Goal: Transaction & Acquisition: Obtain resource

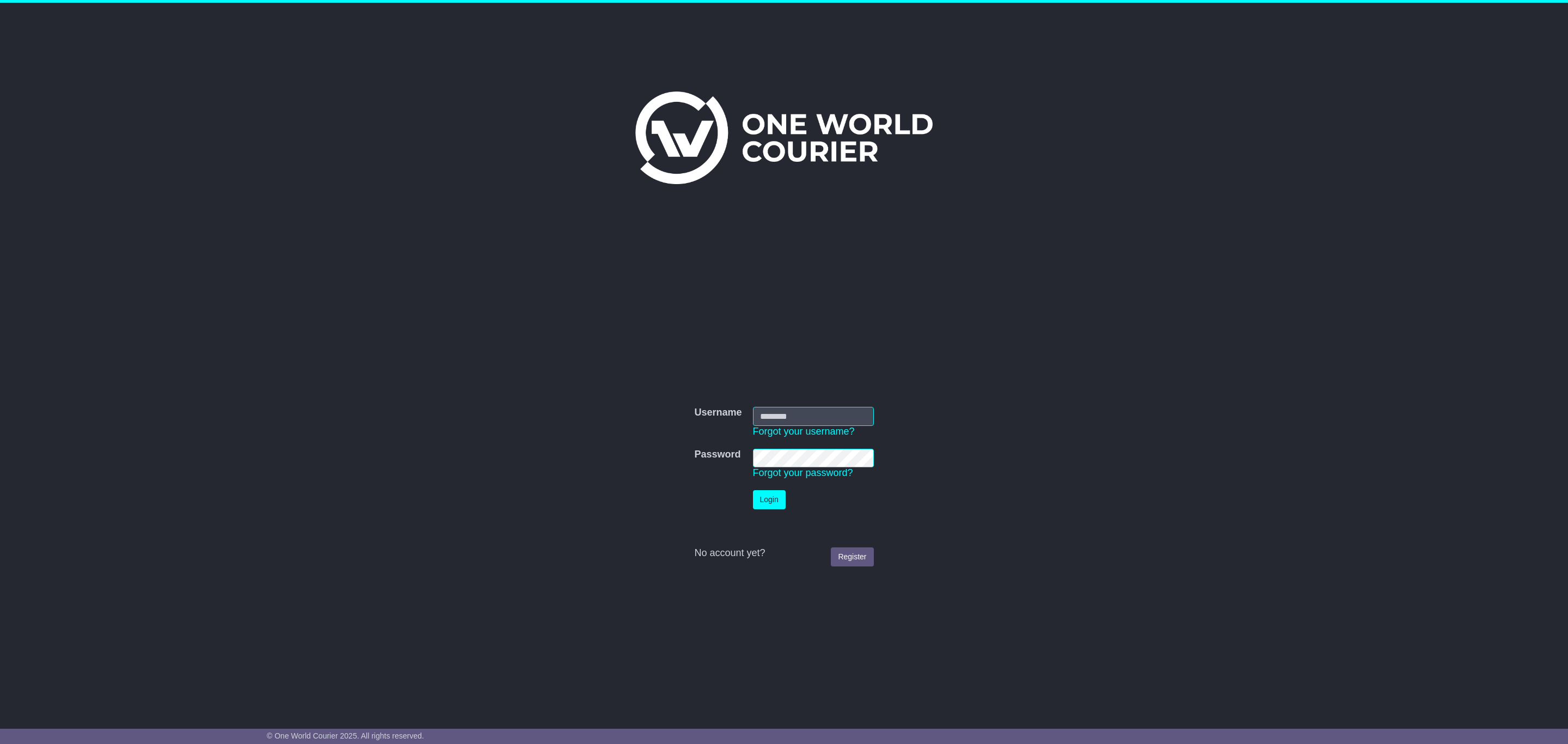
type input "**********"
click at [777, 488] on td "Login" at bounding box center [814, 499] width 132 height 30
click at [777, 494] on button "Login" at bounding box center [769, 500] width 33 height 19
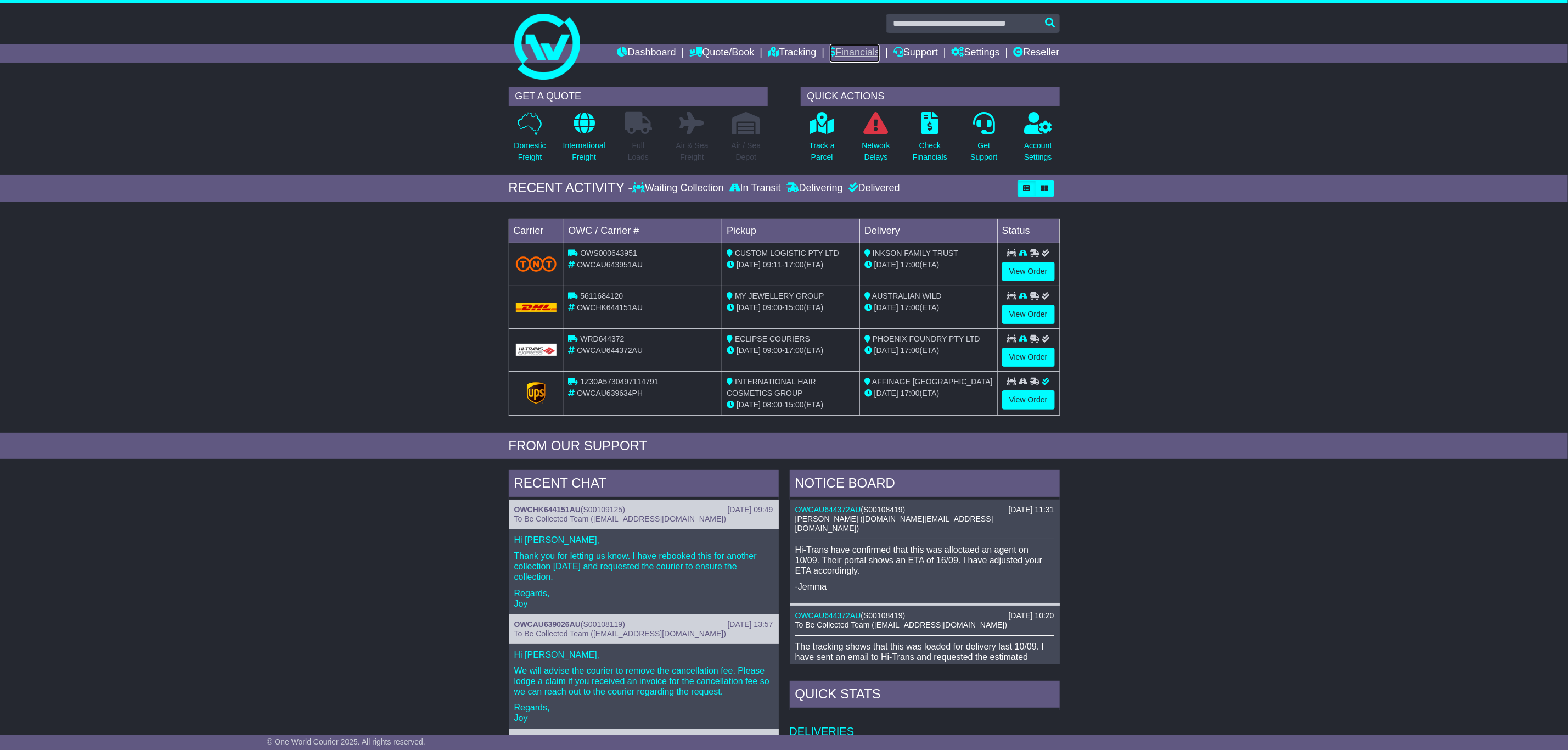
click at [836, 53] on link "Financials" at bounding box center [855, 53] width 50 height 19
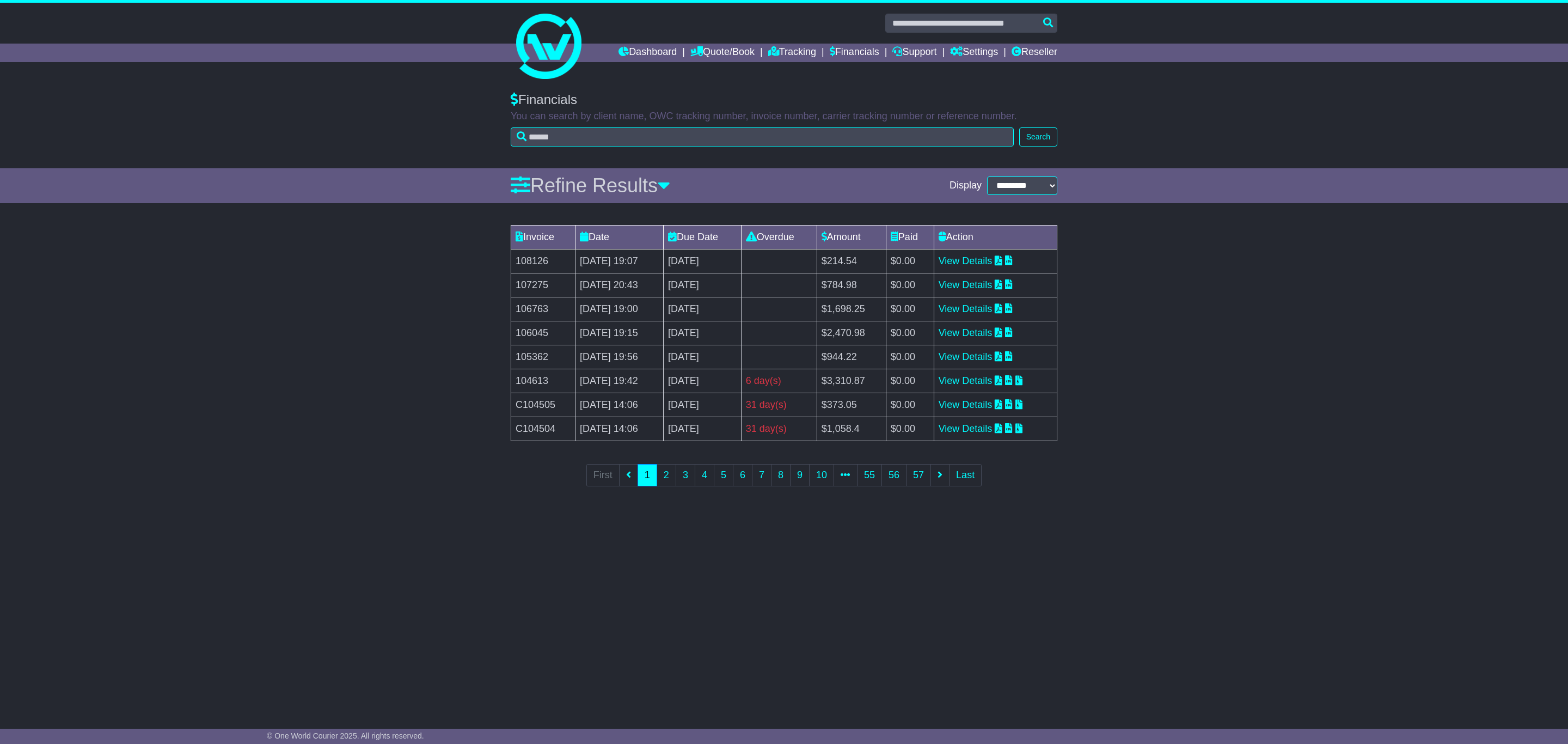
click at [544, 404] on td "C104505" at bounding box center [543, 405] width 64 height 24
click at [545, 404] on td "C104505" at bounding box center [543, 405] width 64 height 24
copy td "C104505"
click at [972, 410] on link "View Details" at bounding box center [966, 405] width 54 height 11
click at [969, 433] on link "View Details" at bounding box center [966, 428] width 54 height 11
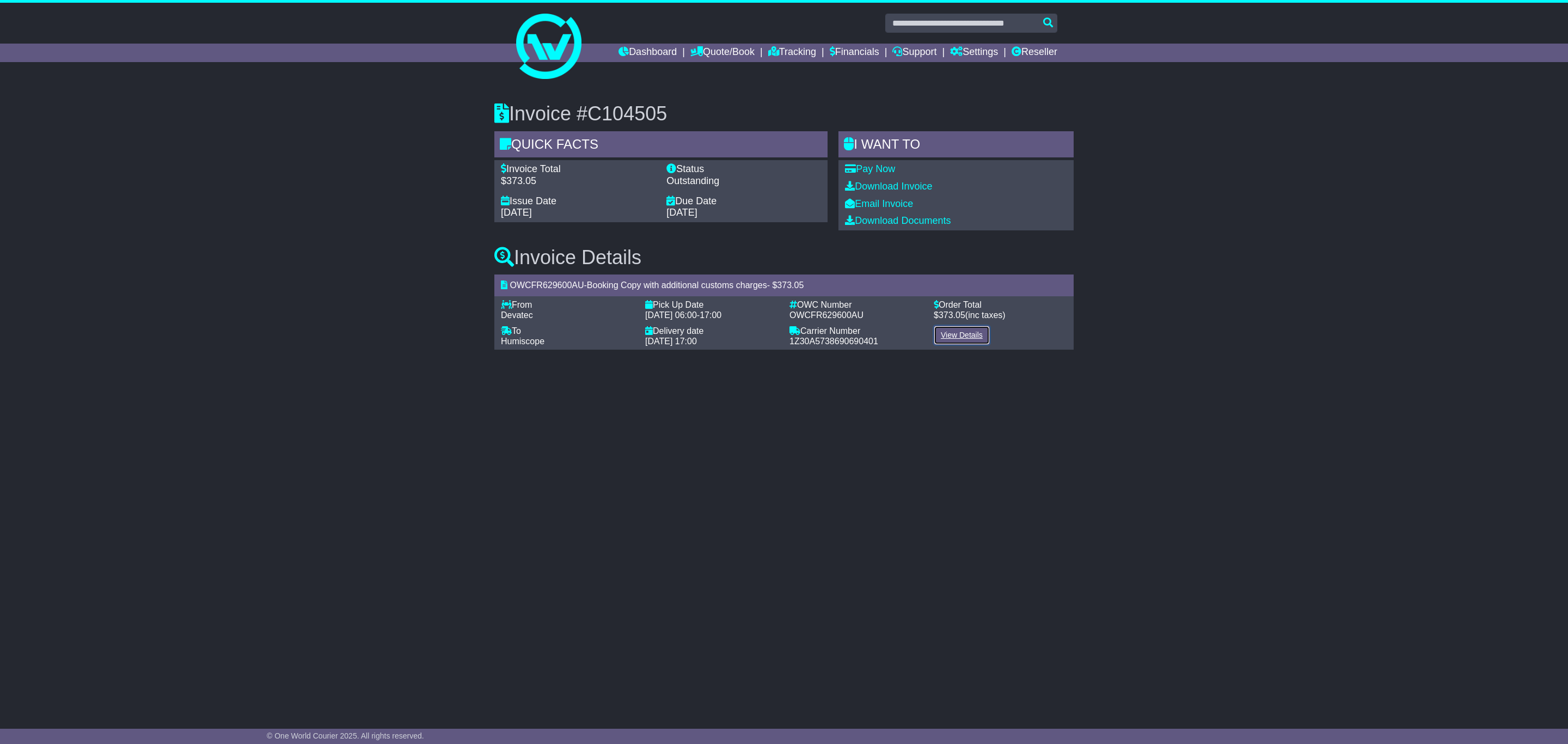
click at [953, 334] on link "View Details" at bounding box center [962, 335] width 56 height 19
click at [878, 183] on link "Download Invoice" at bounding box center [889, 187] width 87 height 11
click at [912, 183] on link "Download Invoice" at bounding box center [889, 187] width 87 height 11
